Goal: Find specific page/section

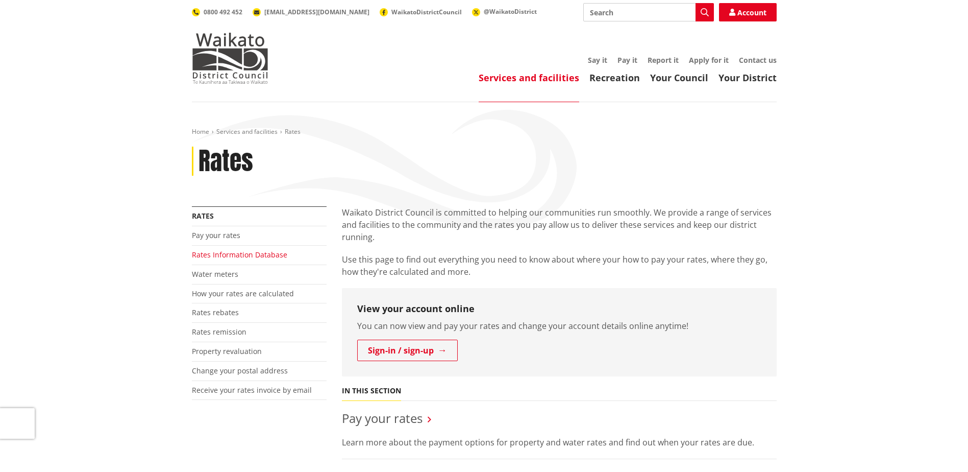
click at [254, 253] on link "Rates Information Database" at bounding box center [239, 255] width 95 height 10
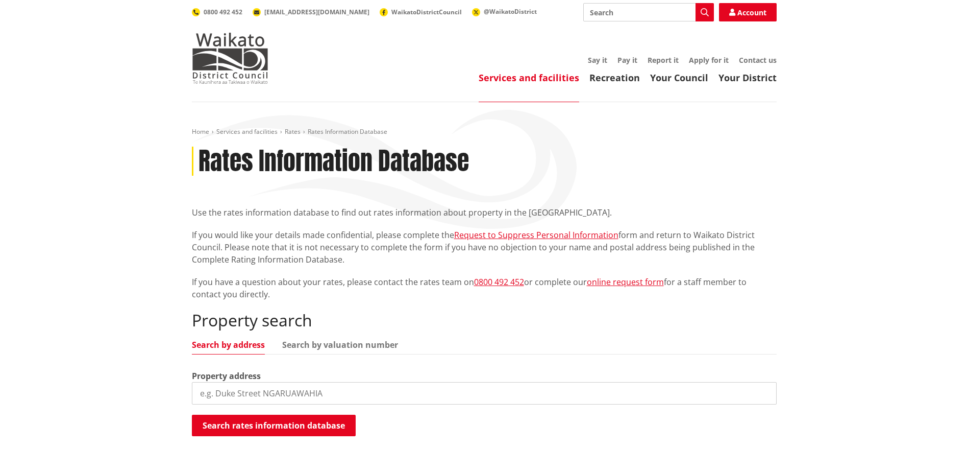
click at [265, 391] on input "search" at bounding box center [484, 393] width 585 height 22
type input "50 Snell street"
click at [299, 424] on button "Search rates information database" at bounding box center [274, 424] width 164 height 21
